Goal: Check status: Check status

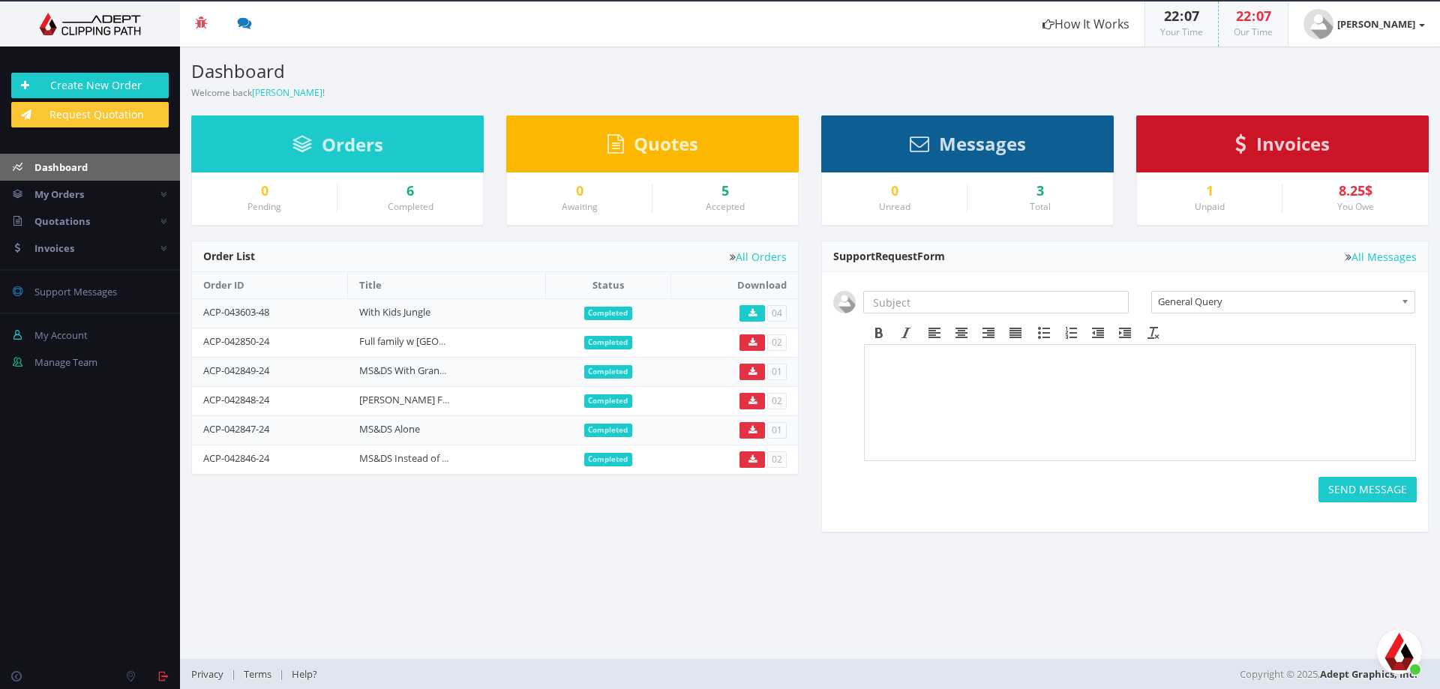
scroll to position [3319, 0]
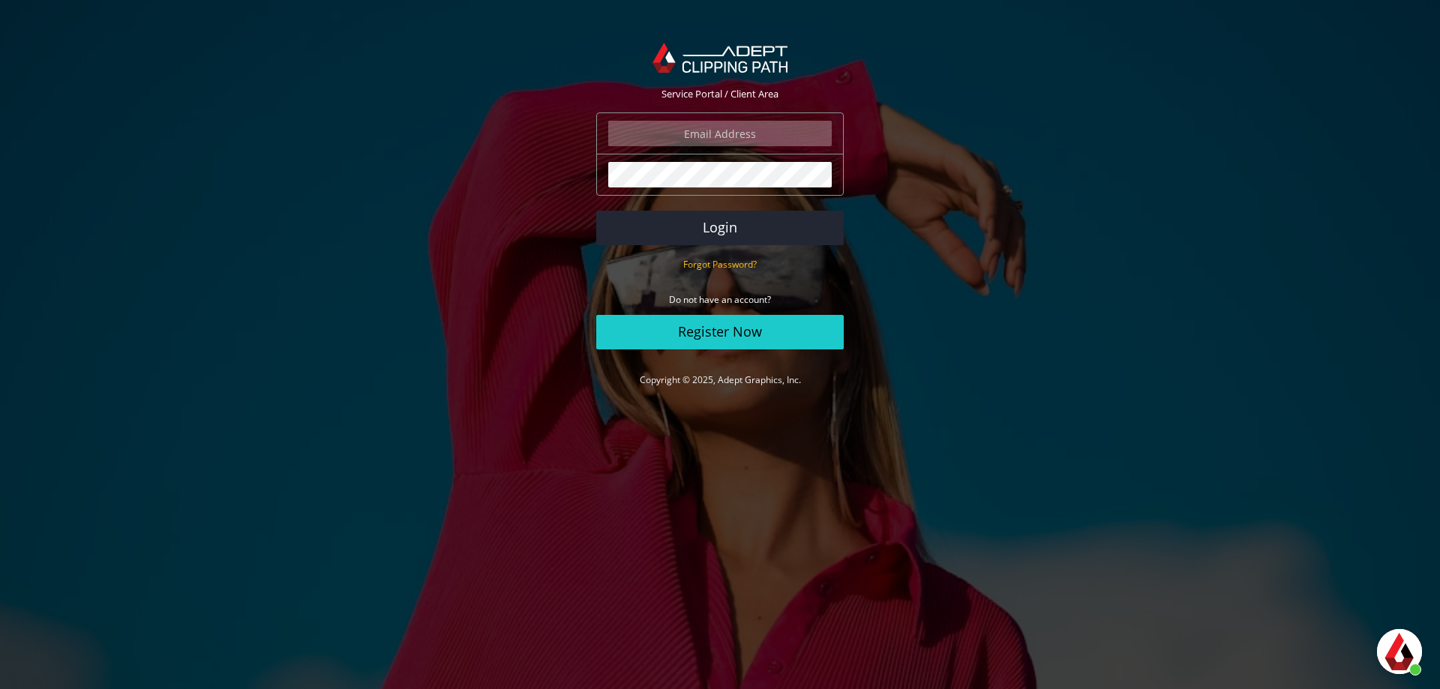
scroll to position [3319, 0]
type input "[PERSON_NAME][EMAIL_ADDRESS][DOMAIN_NAME]"
click at [736, 225] on button "Login" at bounding box center [719, 228] width 247 height 34
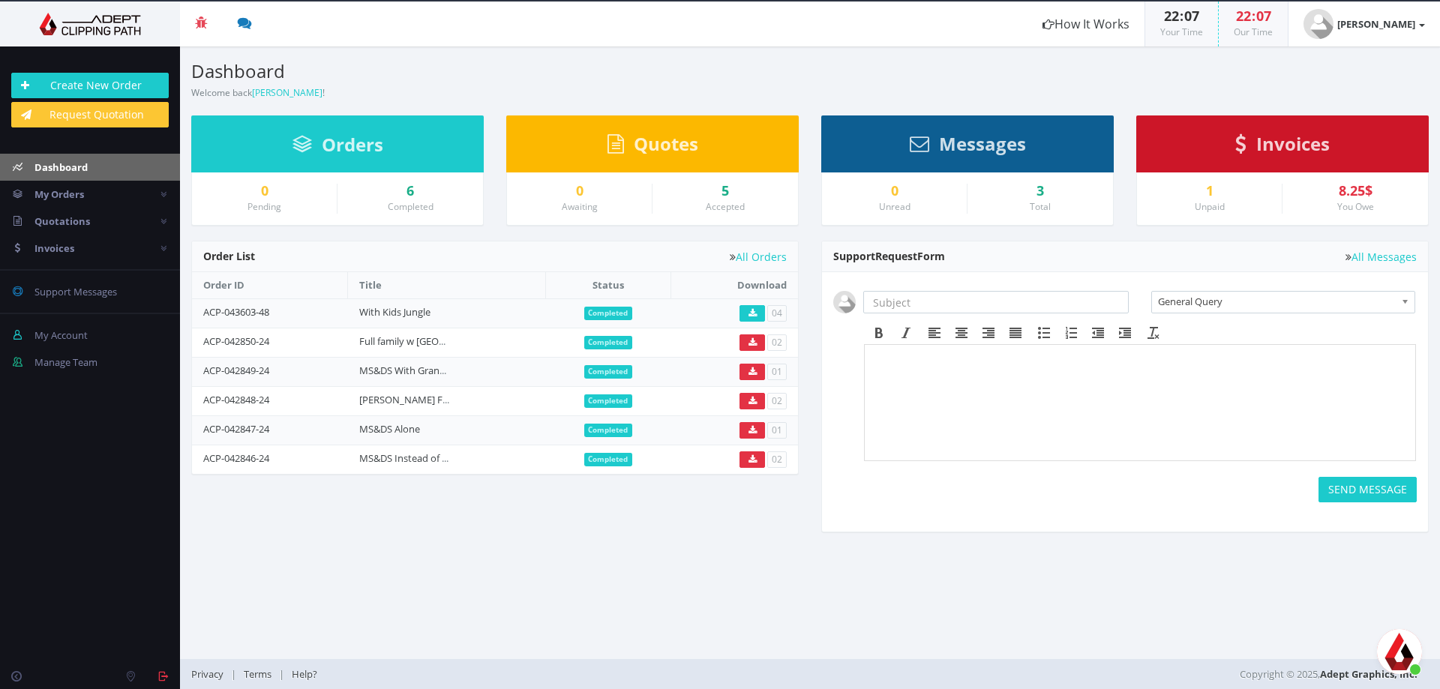
scroll to position [3319, 0]
click at [1401, 645] on span "פתח צ'אט" at bounding box center [1399, 651] width 45 height 45
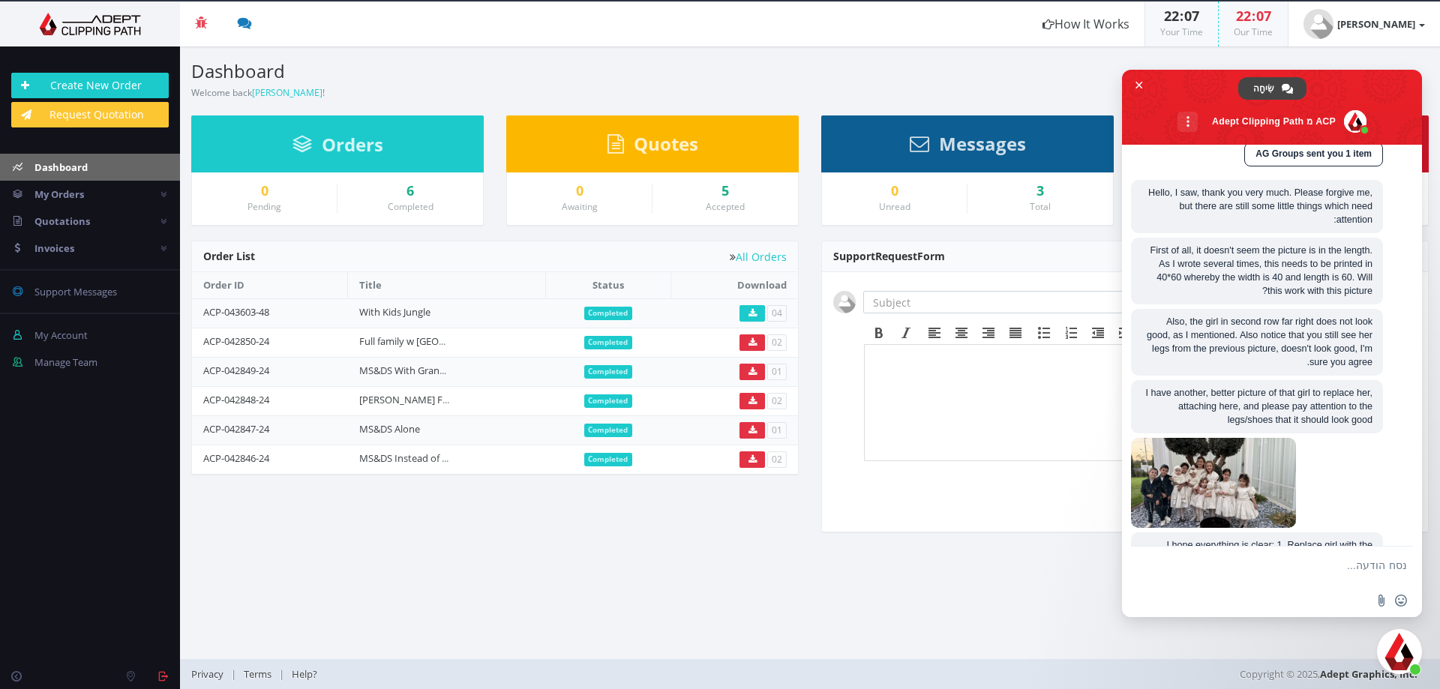
scroll to position [2099, 0]
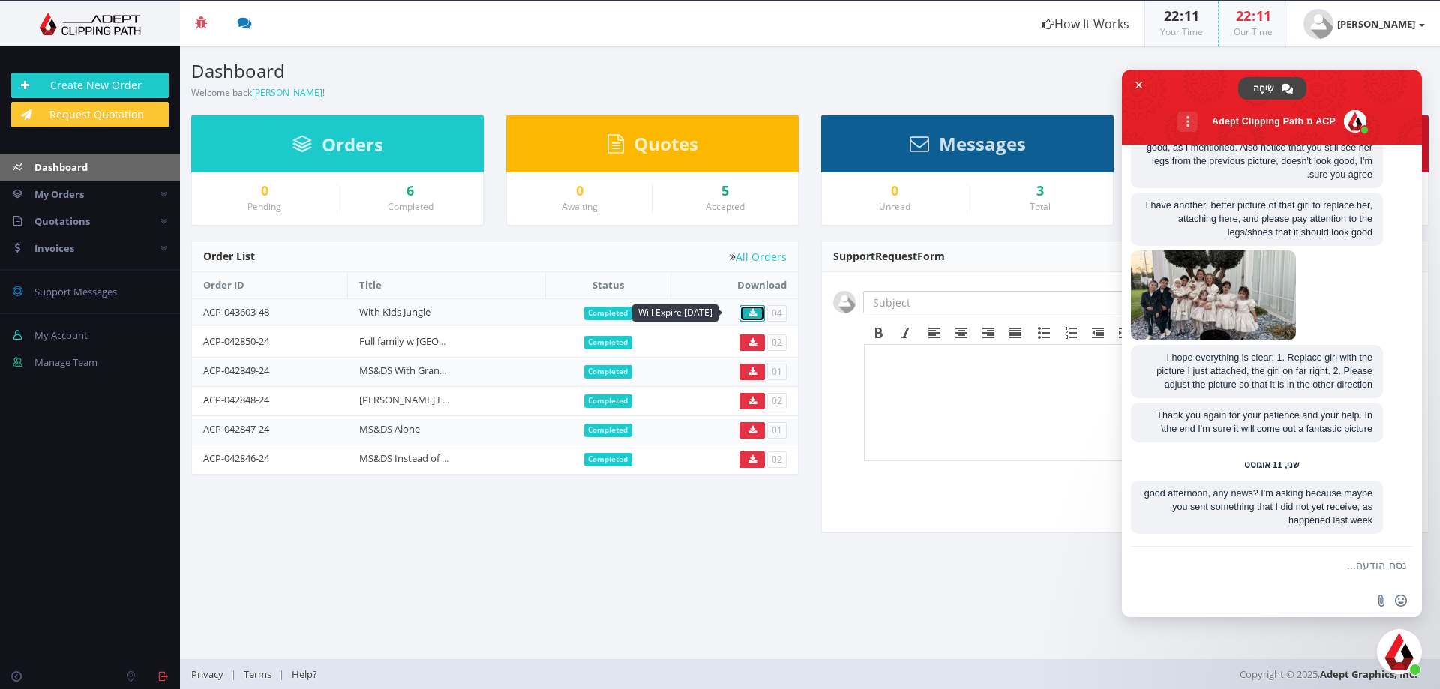
click at [748, 313] on icon at bounding box center [752, 313] width 8 height 9
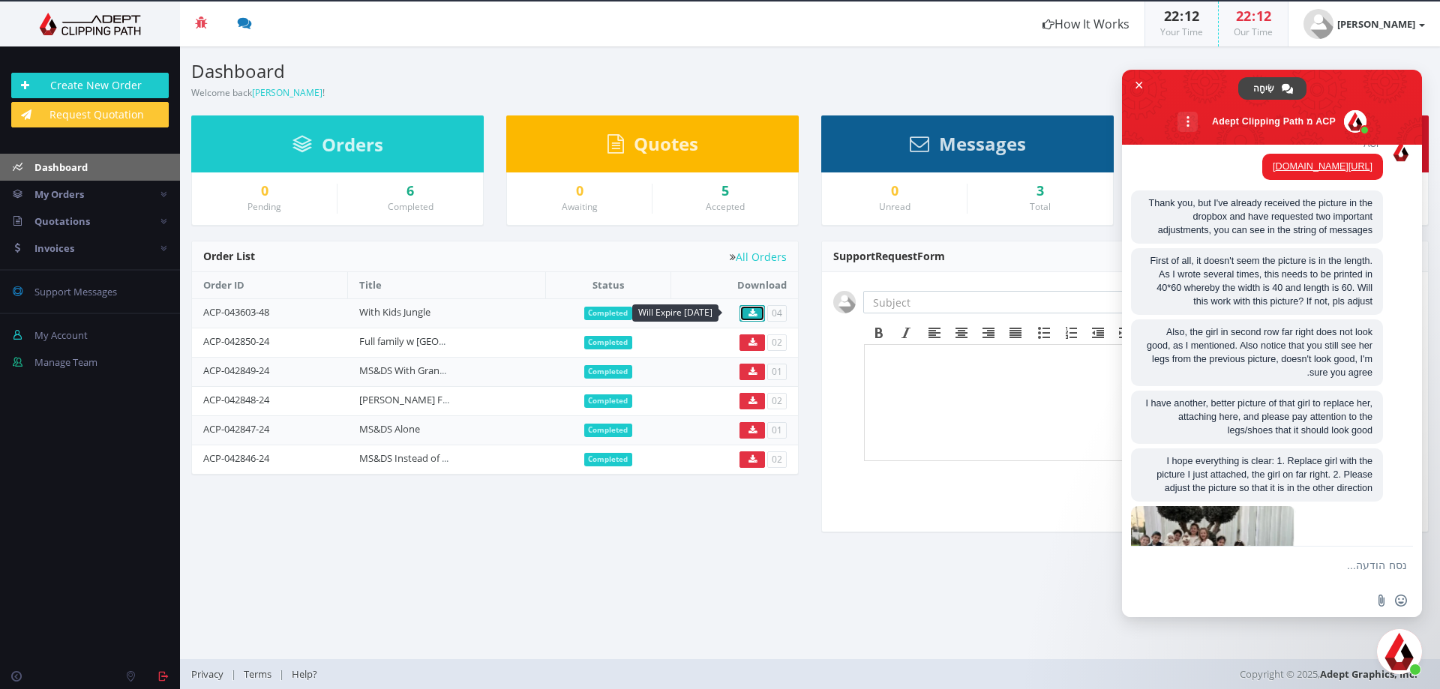
scroll to position [2869, 0]
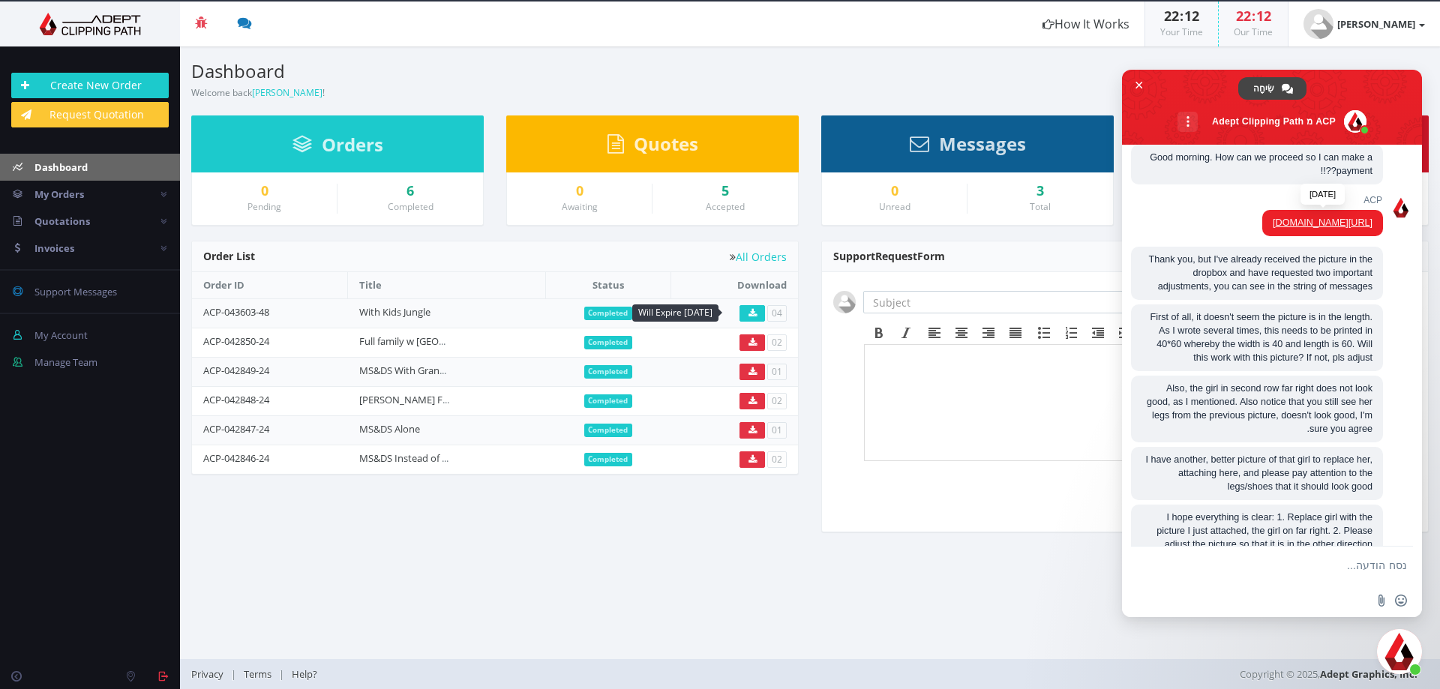
click at [1272, 228] on link "[URL][DOMAIN_NAME]" at bounding box center [1322, 222] width 100 height 10
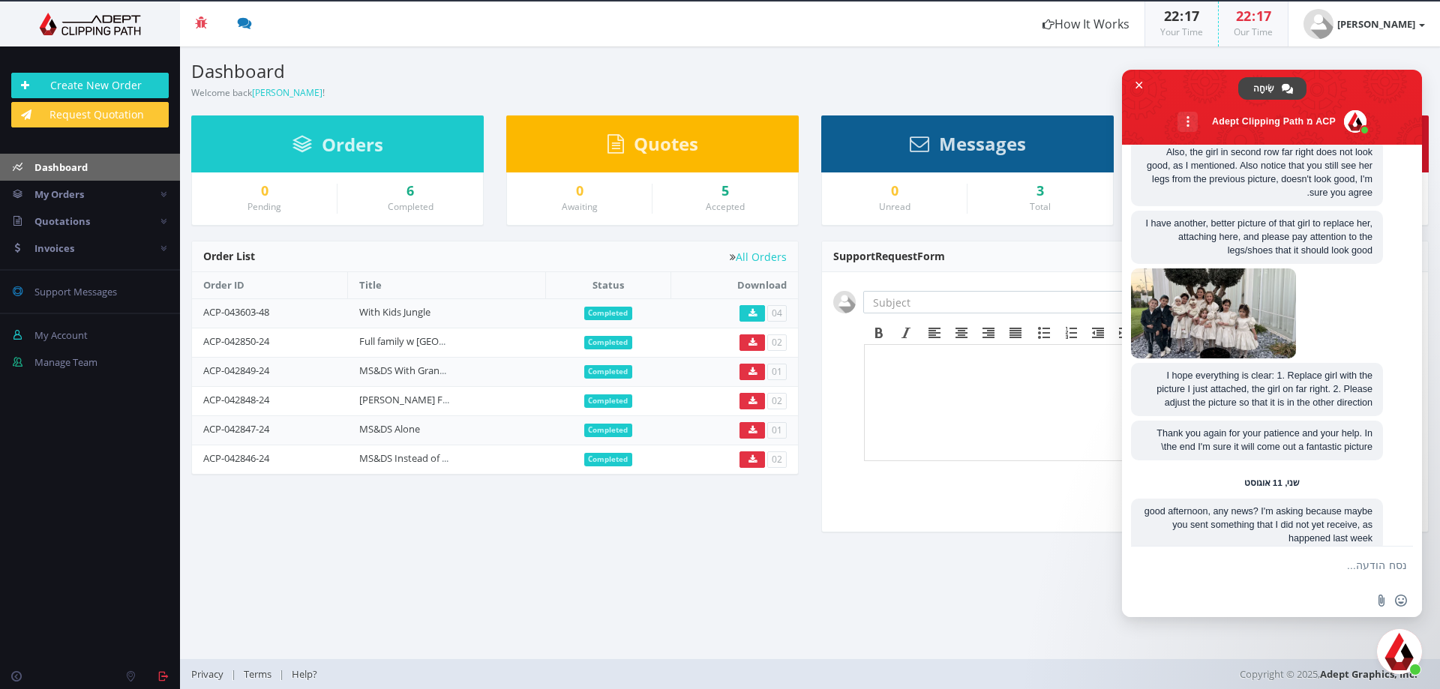
scroll to position [2063, 0]
